Goal: Task Accomplishment & Management: Manage account settings

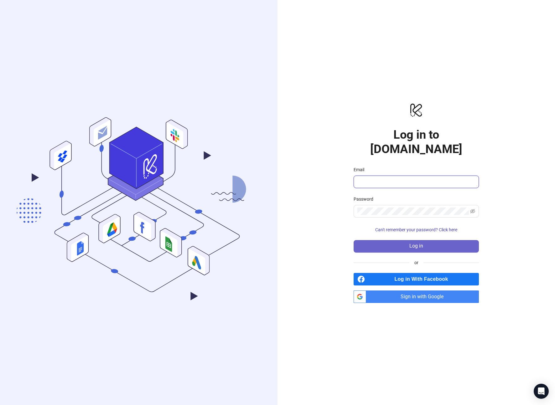
type input "**********"
click at [400, 242] on button "Log in" at bounding box center [415, 246] width 125 height 13
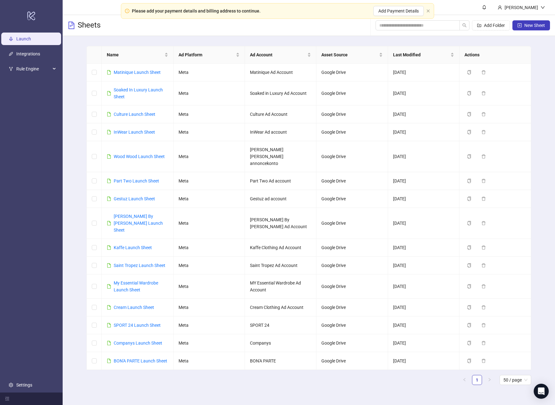
click at [167, 42] on main "Name Ad Platform Ad Account Asset Source Last Modified Actions Matinique Launch…" at bounding box center [308, 218] width 454 height 364
click at [516, 375] on span "50 / page" at bounding box center [515, 379] width 24 height 9
click at [475, 370] on main "Name Ad Platform Ad Account Asset Source Last Modified Actions Matinique Launch…" at bounding box center [308, 218] width 454 height 364
click at [376, 375] on ul "1 50 / page 10 / page 20 / page 50 / page 100 / page" at bounding box center [308, 380] width 444 height 10
click at [538, 64] on div "Name Ad Platform Ad Account Asset Source Last Modified Actions Matinique Launch…" at bounding box center [309, 218] width 492 height 364
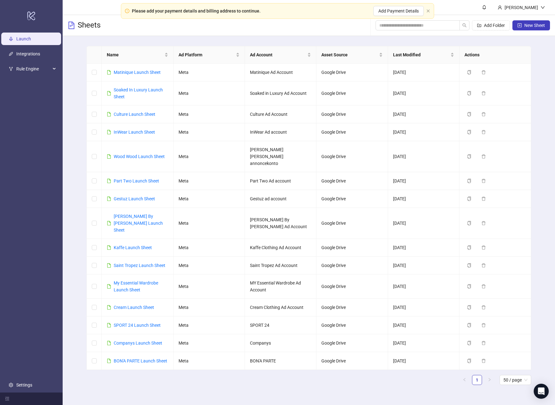
click at [538, 92] on div "Name Ad Platform Ad Account Asset Source Last Modified Actions Matinique Launch…" at bounding box center [309, 218] width 492 height 364
click at [544, 244] on div "Name Ad Platform Ad Account Asset Source Last Modified Actions Matinique Launch…" at bounding box center [309, 218] width 492 height 364
click at [23, 55] on link "Integrations" at bounding box center [28, 53] width 24 height 5
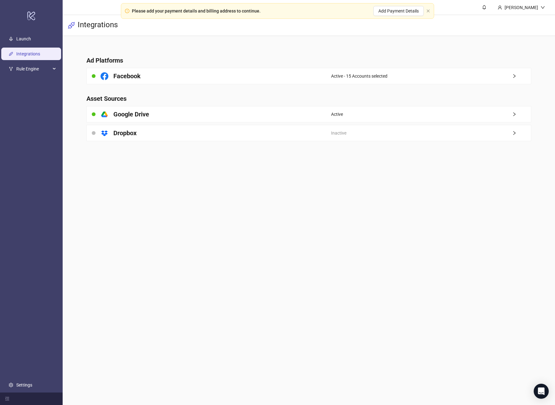
click at [308, 243] on main "Jonas Integrations Ad Platforms Facebook Active - 15 Accounts selected Asset So…" at bounding box center [309, 202] width 492 height 405
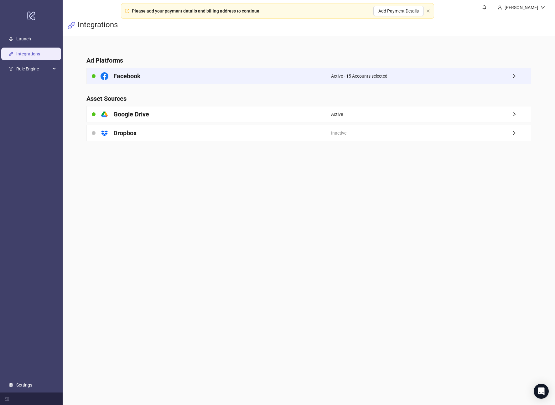
click at [287, 78] on div "Facebook" at bounding box center [209, 76] width 244 height 16
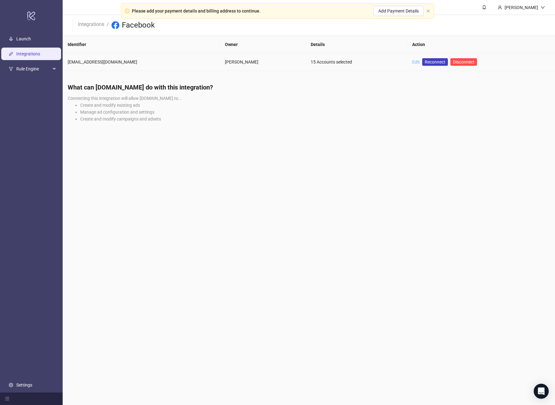
click at [412, 61] on link "Edit" at bounding box center [416, 61] width 8 height 5
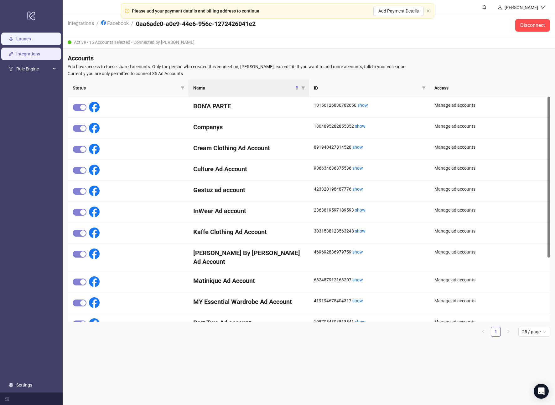
click at [26, 38] on link "Launch" at bounding box center [23, 38] width 15 height 5
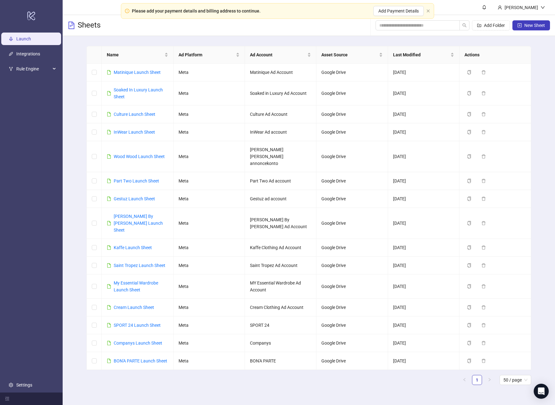
click at [247, 36] on main "Name Ad Platform Ad Account Asset Source Last Modified Actions Matinique Launch…" at bounding box center [308, 218] width 454 height 364
